Goal: Check status: Check status

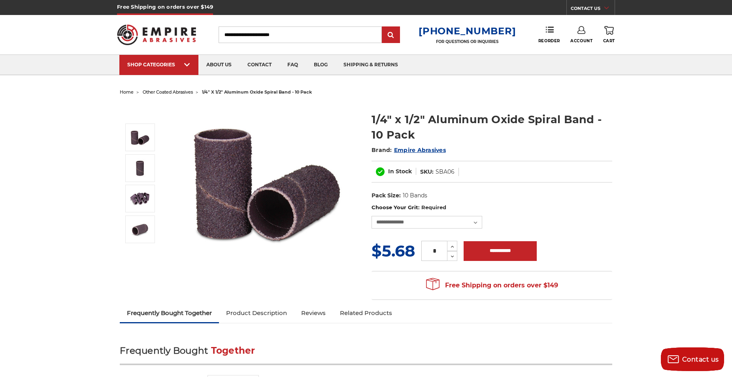
click at [582, 29] on icon at bounding box center [581, 30] width 8 height 8
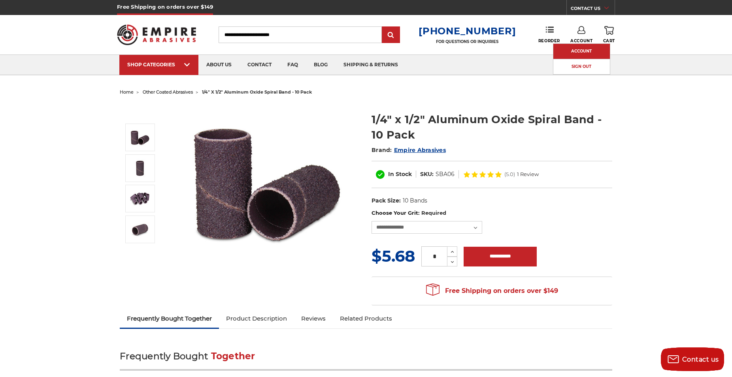
click at [585, 53] on link "Account" at bounding box center [581, 51] width 57 height 15
